Goal: Communication & Community: Answer question/provide support

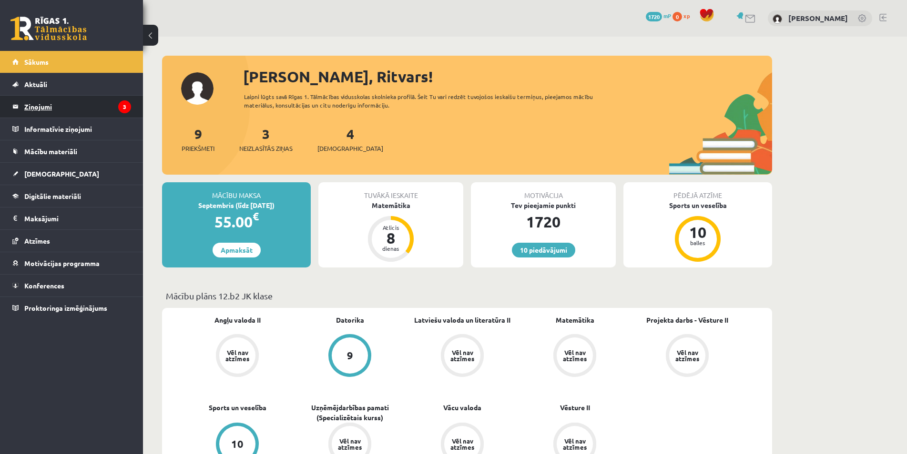
click at [104, 105] on legend "Ziņojumi 3" at bounding box center [77, 107] width 107 height 22
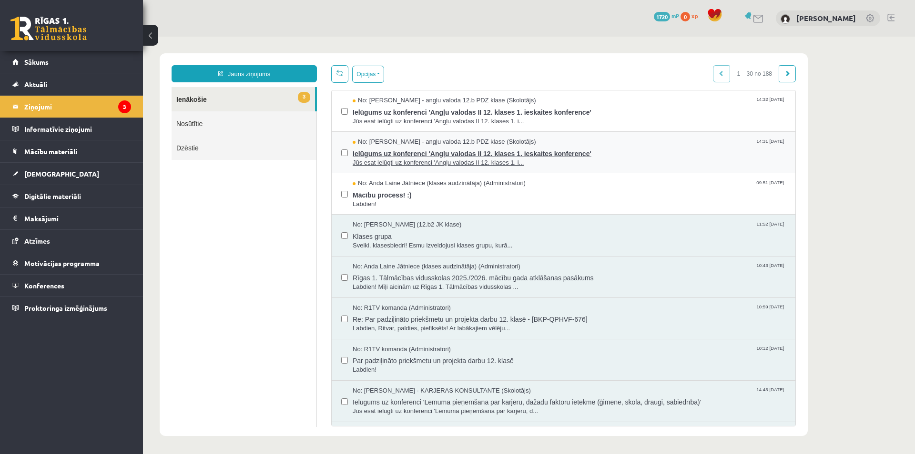
click at [456, 165] on span "Jūs esat ielūgti uz konferenci 'Angļu valodas II 12. klases 1. i..." at bounding box center [569, 163] width 433 height 9
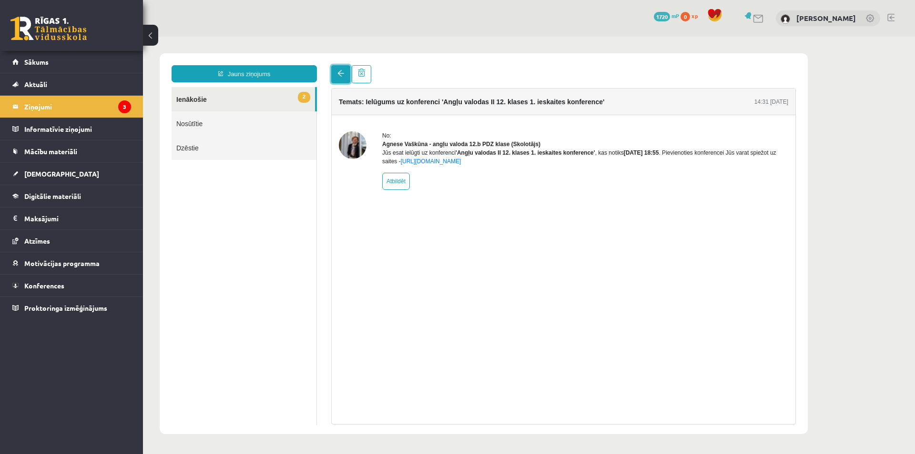
click at [336, 74] on link at bounding box center [340, 74] width 19 height 18
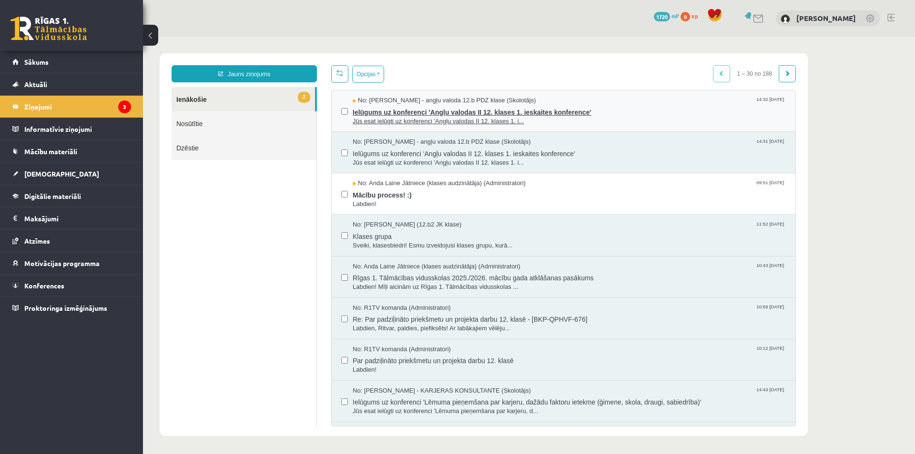
click at [380, 105] on span "Ielūgums uz konferenci 'Angļu valodas II 12. klases 1. ieskaites konference'" at bounding box center [569, 111] width 433 height 12
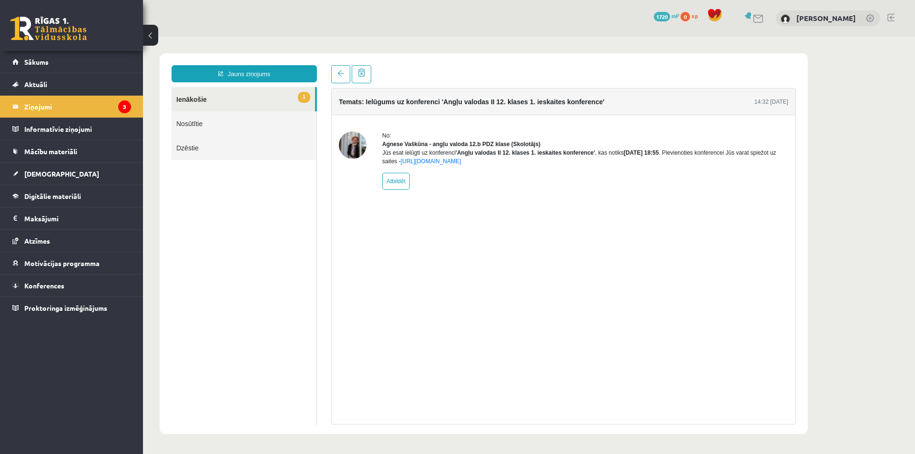
click at [67, 37] on link at bounding box center [48, 29] width 76 height 24
